Goal: Task Accomplishment & Management: Use online tool/utility

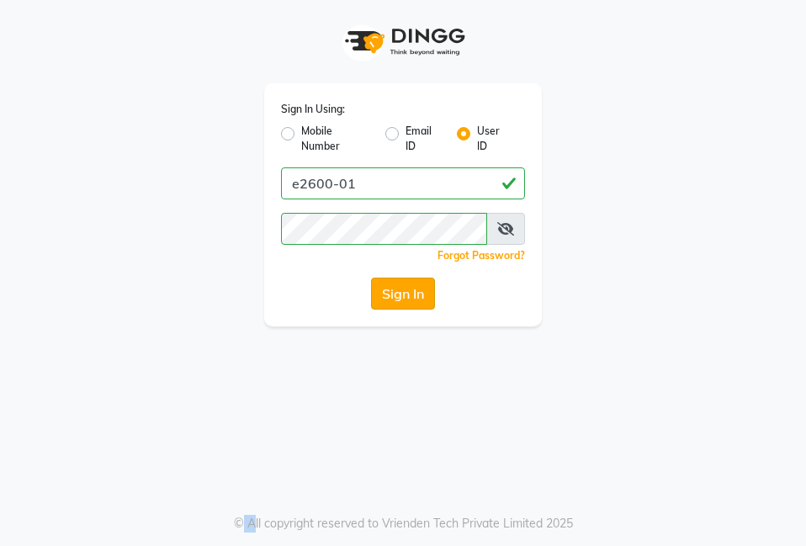
click at [376, 299] on button "Sign In" at bounding box center [403, 294] width 64 height 32
click at [376, 299] on div "Sign In" at bounding box center [403, 294] width 244 height 32
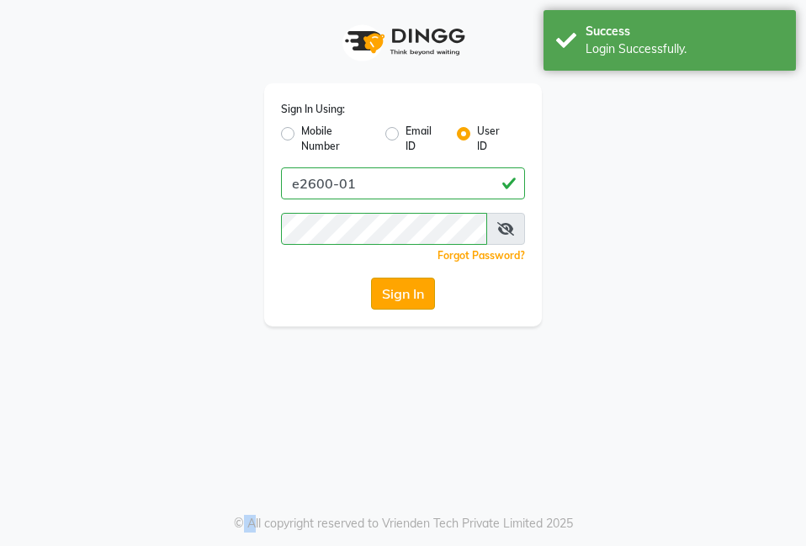
click at [376, 299] on button "Sign In" at bounding box center [403, 294] width 64 height 32
click at [376, 299] on div "Sign In" at bounding box center [403, 294] width 244 height 32
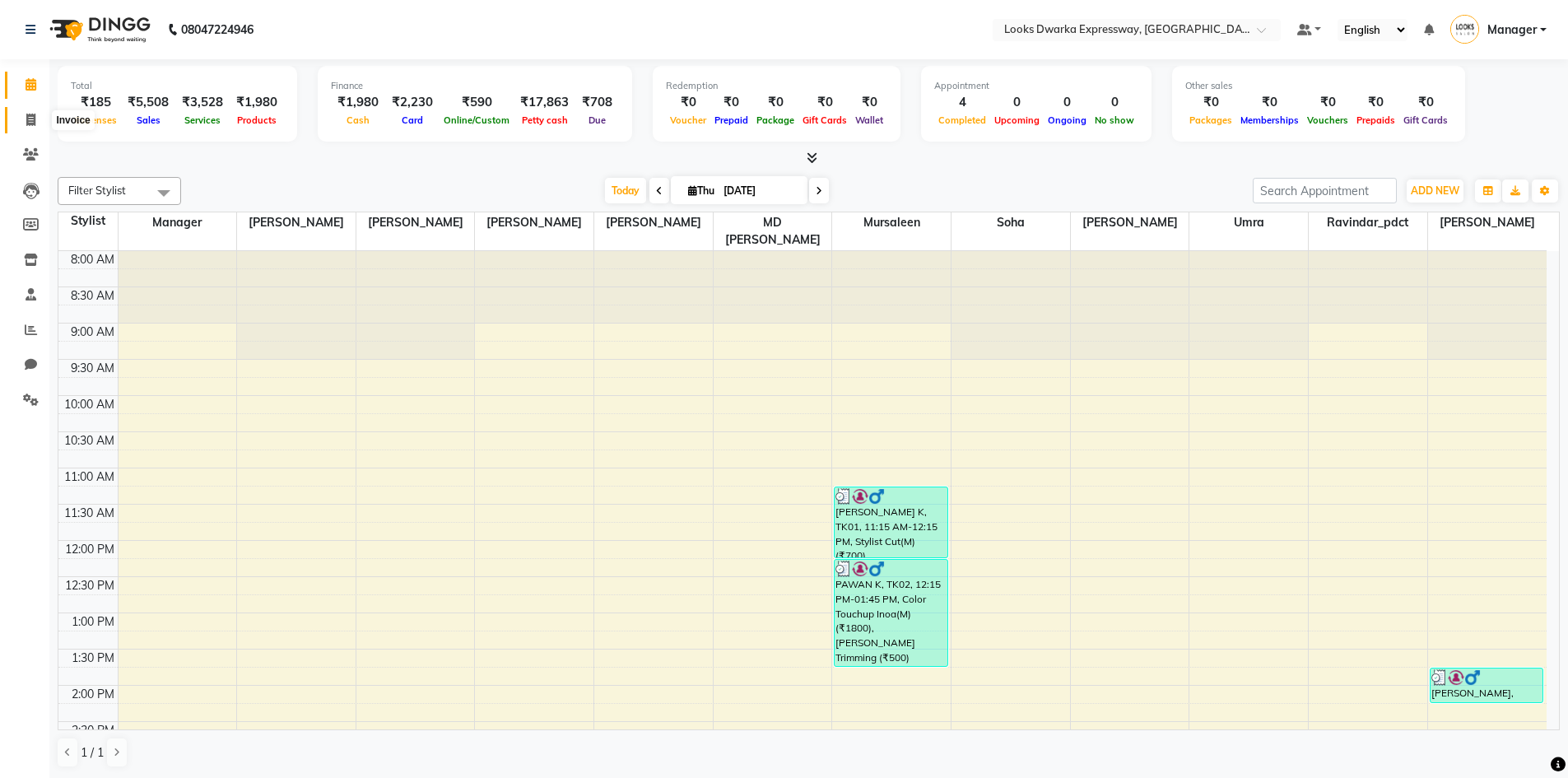
click at [35, 128] on span at bounding box center [30, 120] width 28 height 19
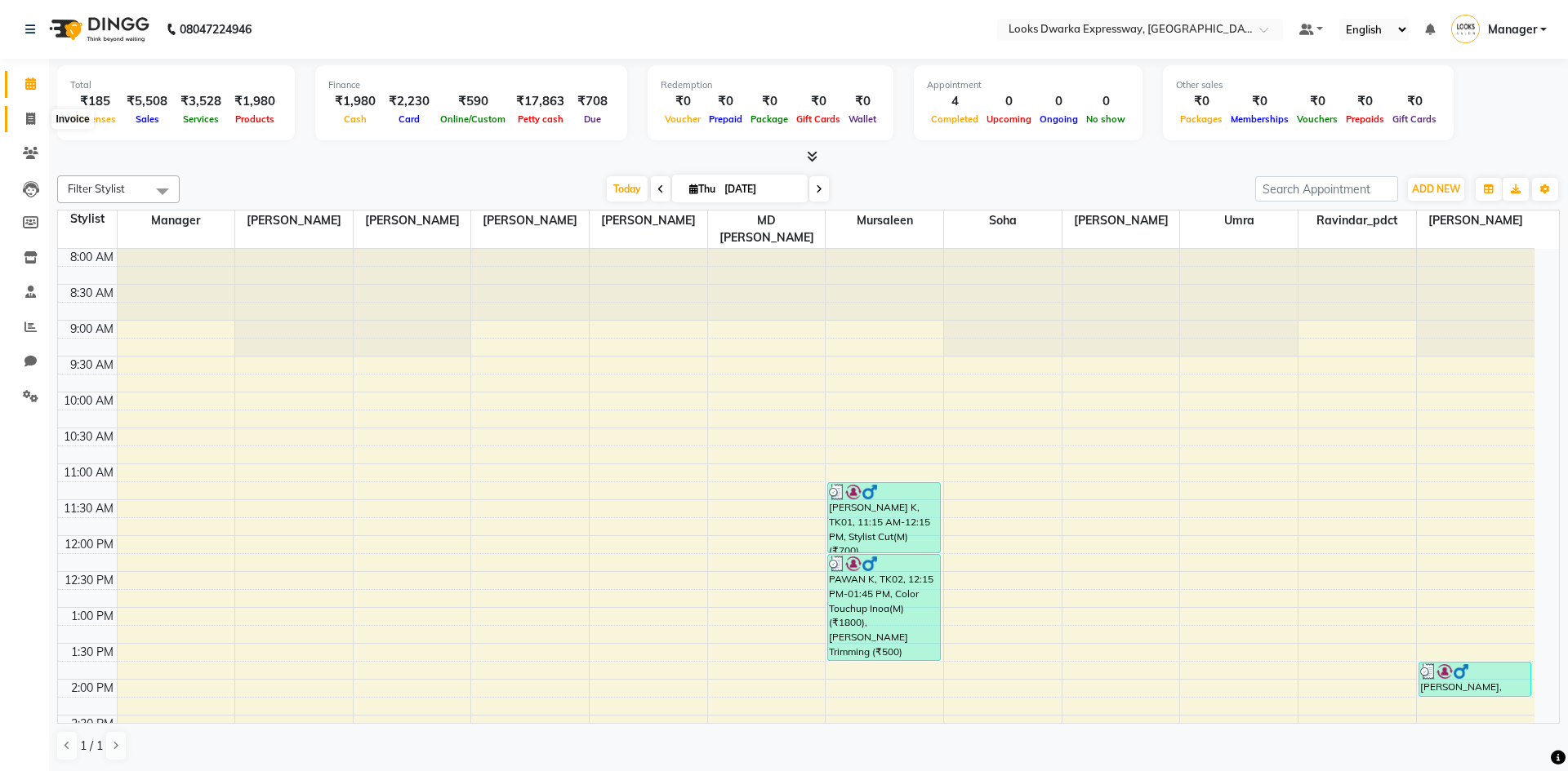
select select "6011"
select select "service"
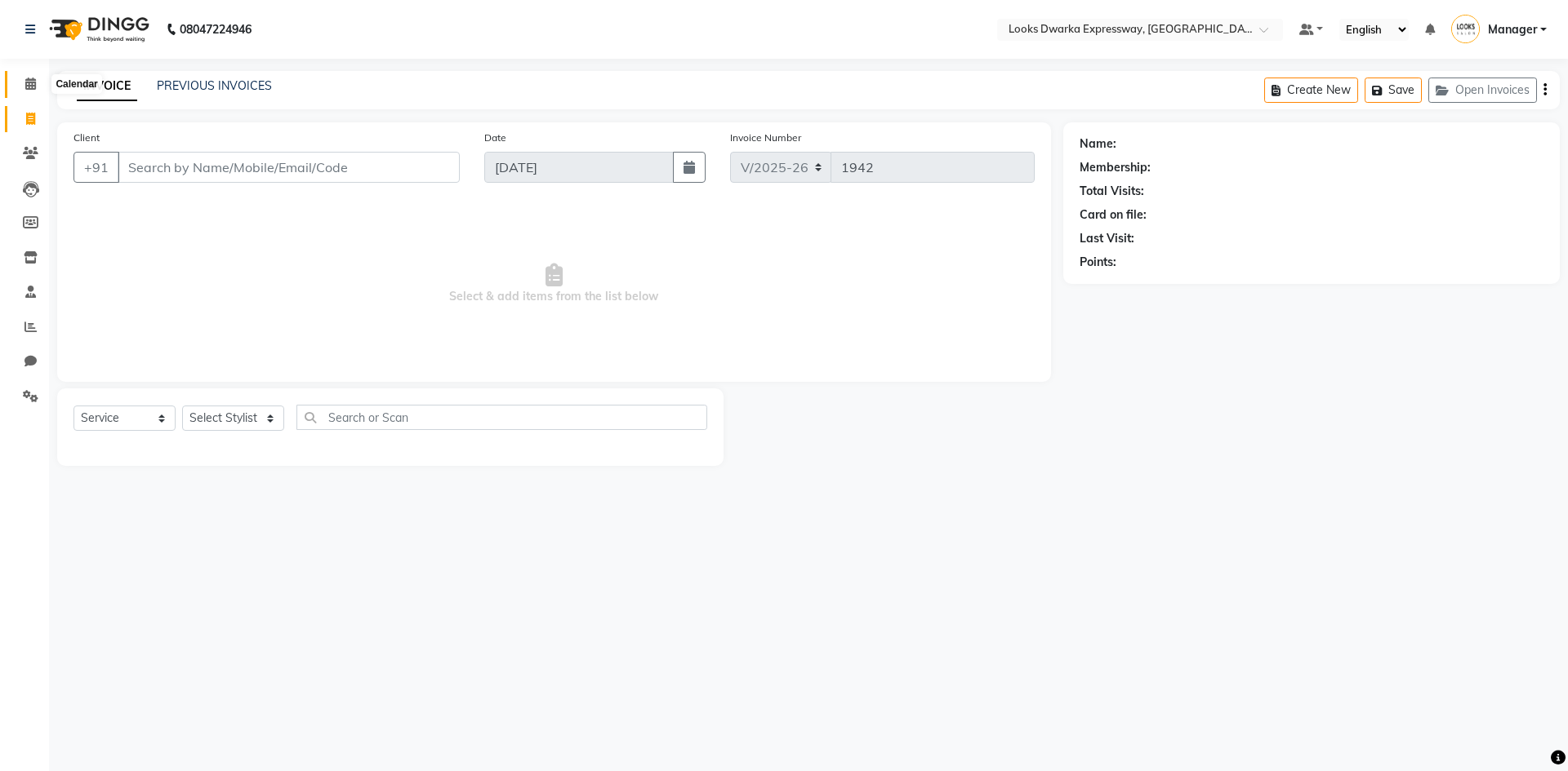
click at [33, 83] on icon at bounding box center [30, 83] width 11 height 13
